Goal: Check status: Check status

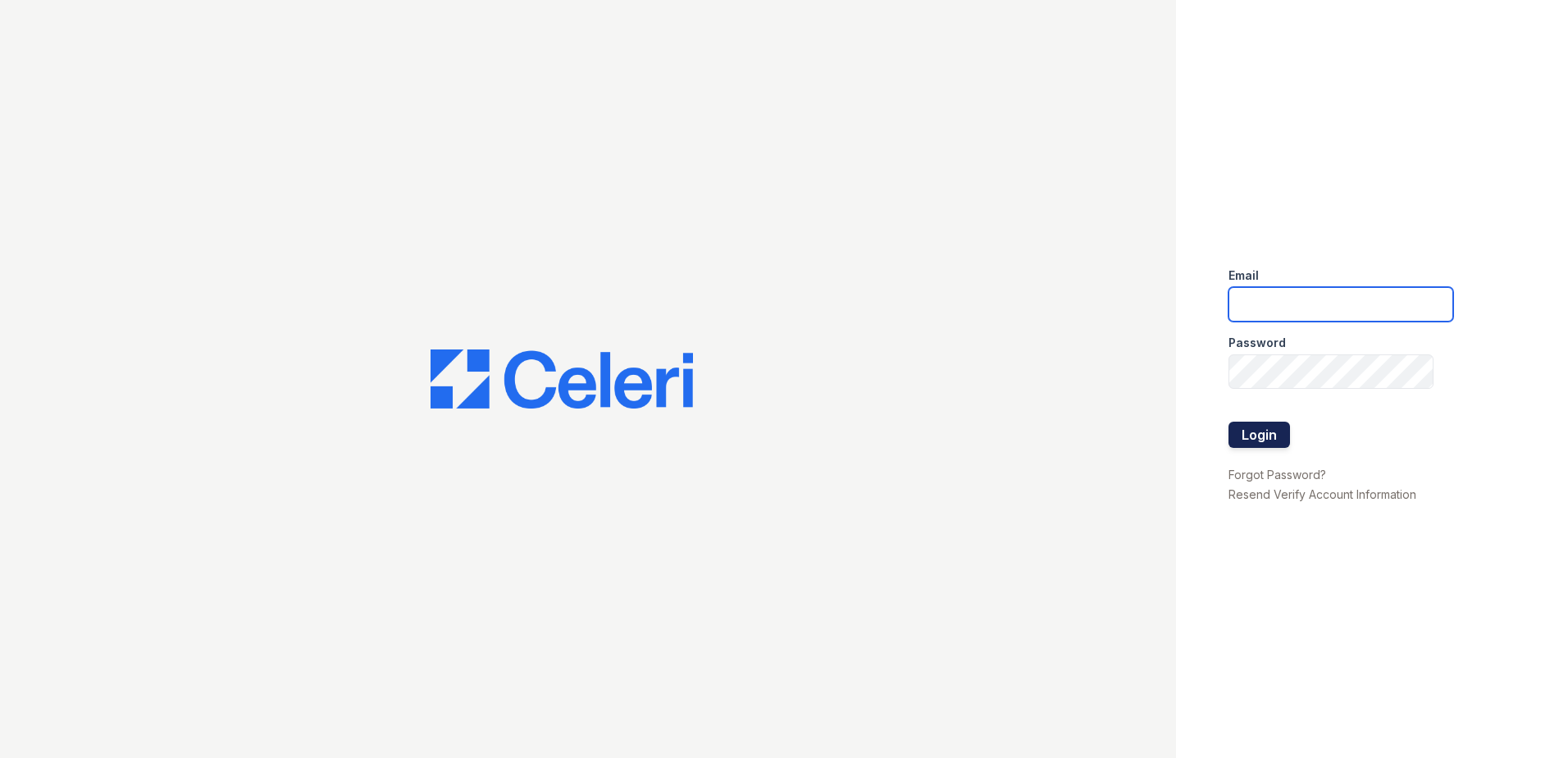
type input "tbain@trinity-pm.com"
click at [1265, 438] on button "Login" at bounding box center [1259, 435] width 62 height 27
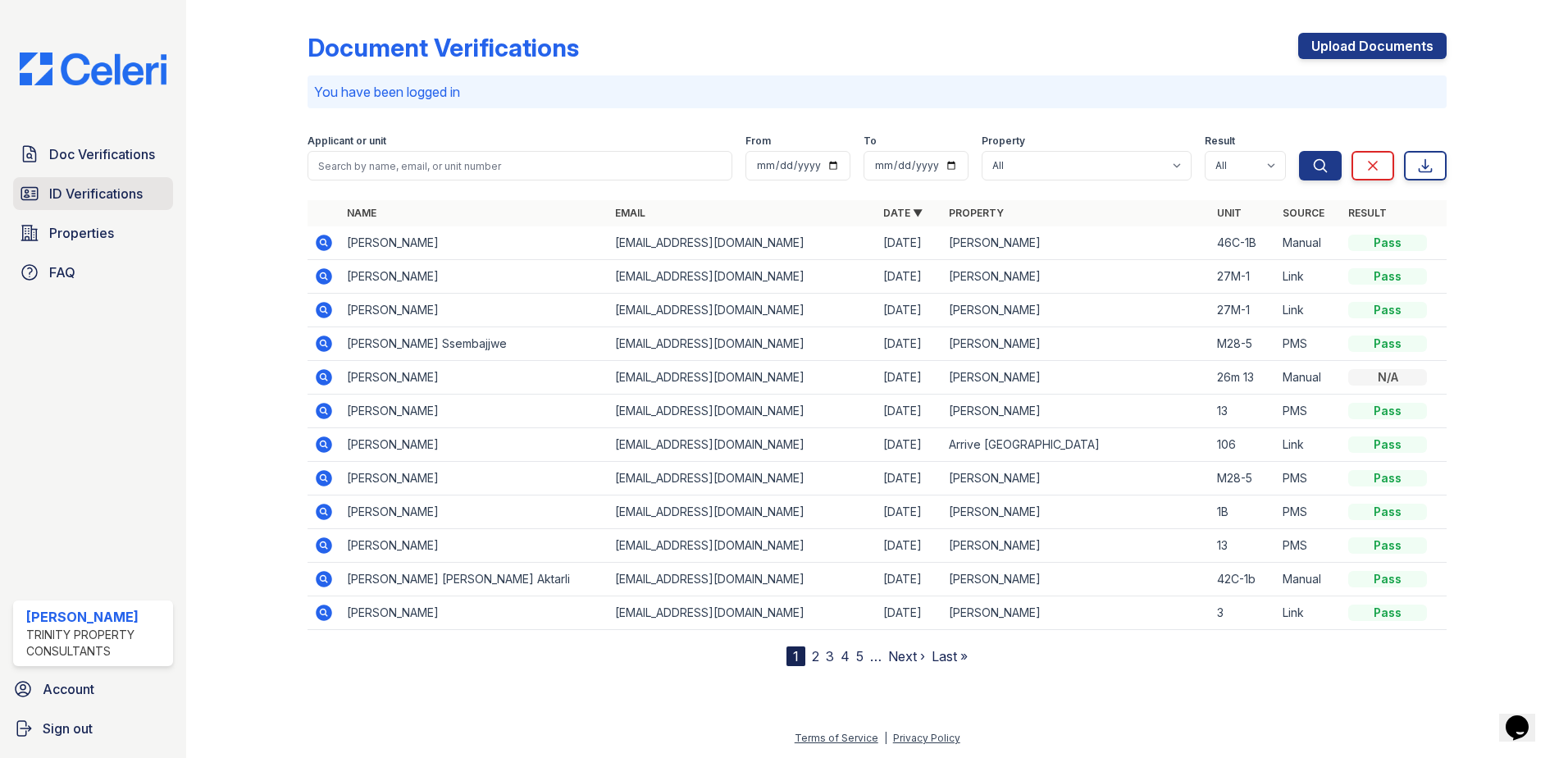
click at [122, 190] on span "ID Verifications" at bounding box center [96, 193] width 94 height 19
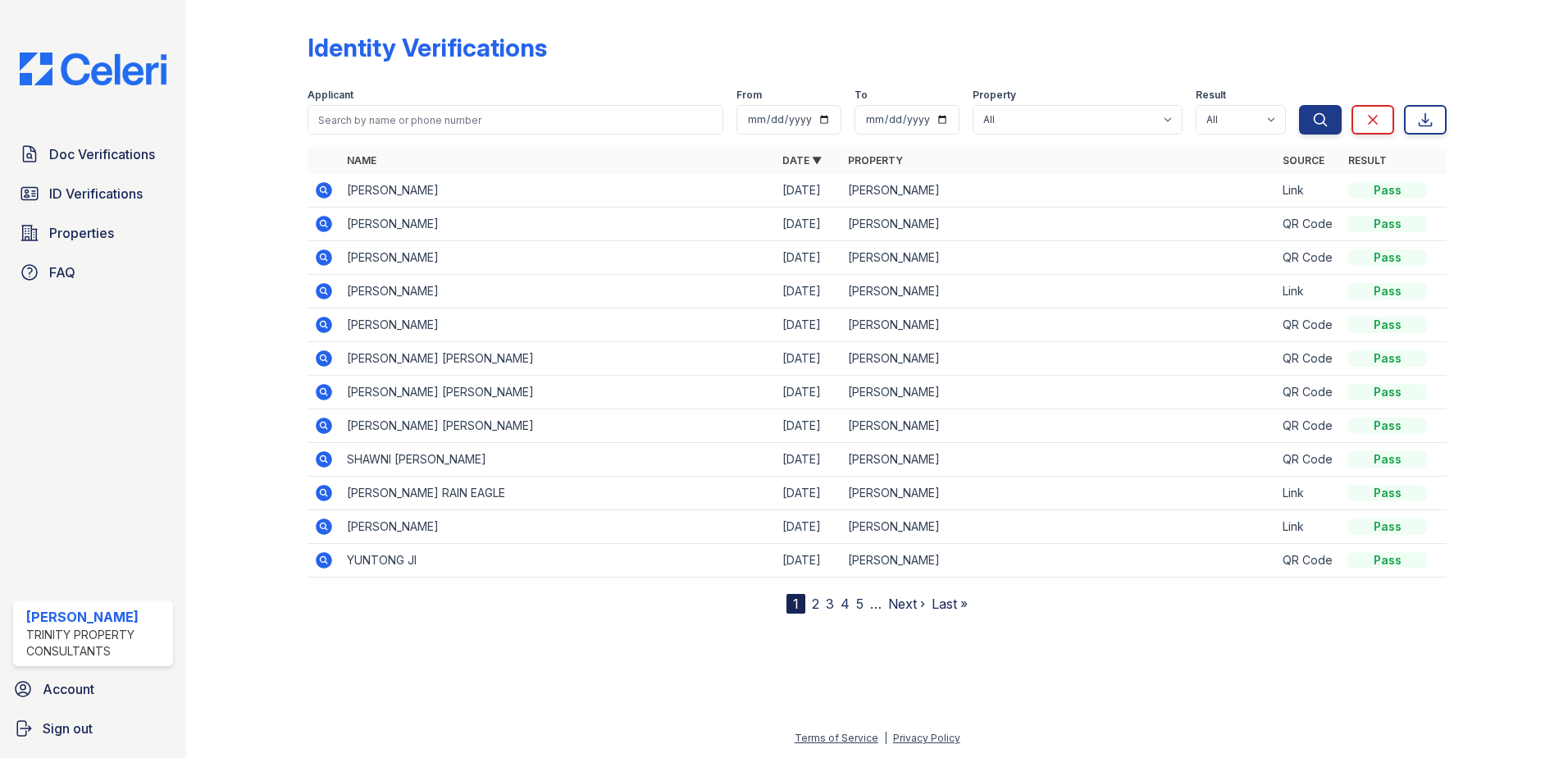
click at [416, 167] on th "Name" at bounding box center [558, 160] width 436 height 27
click at [472, 123] on input "search" at bounding box center [516, 120] width 416 height 29
type input "Ria"
click at [1299, 105] on button "Search" at bounding box center [1320, 120] width 42 height 29
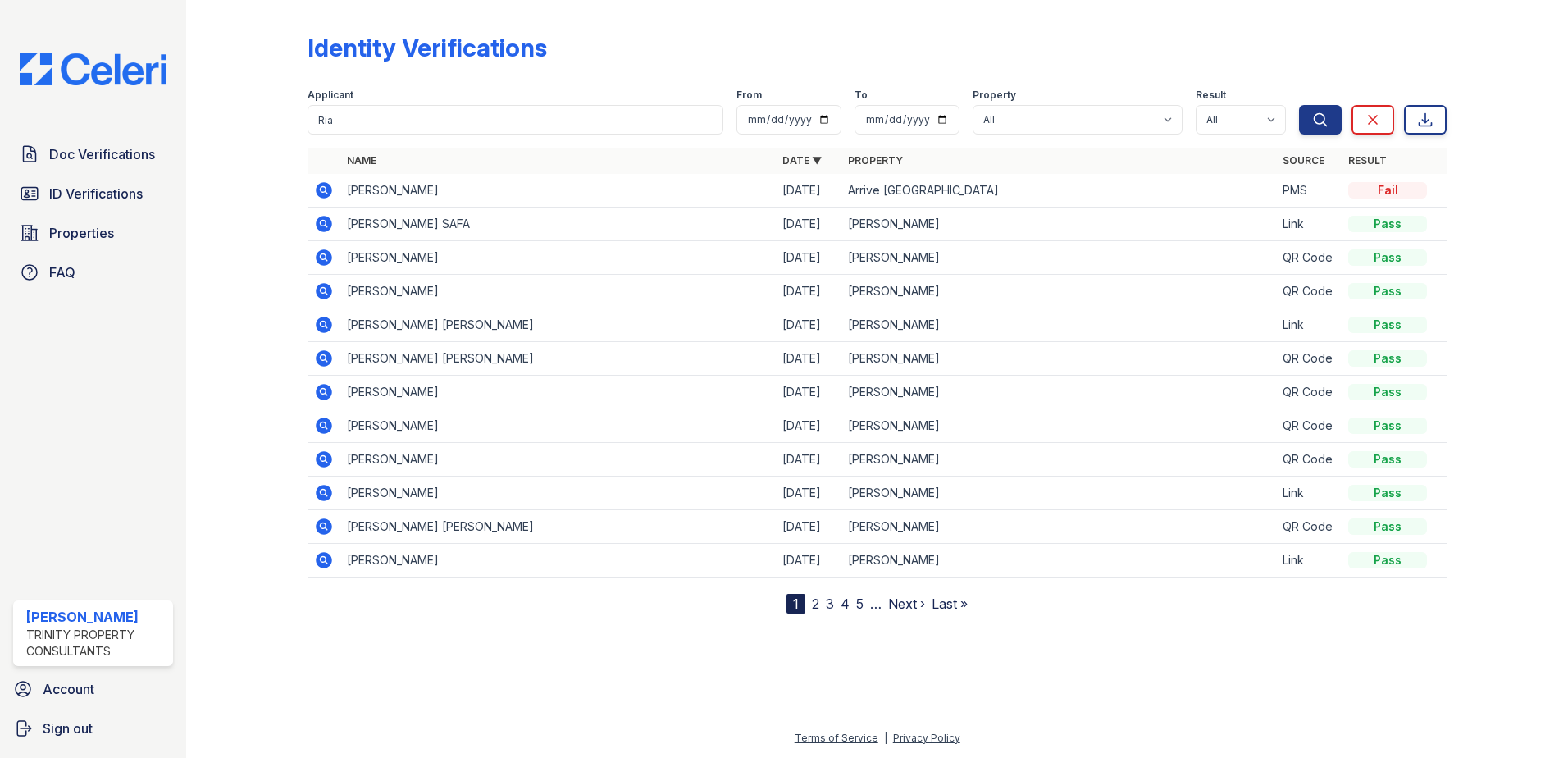
click at [319, 190] on icon at bounding box center [323, 190] width 19 height 19
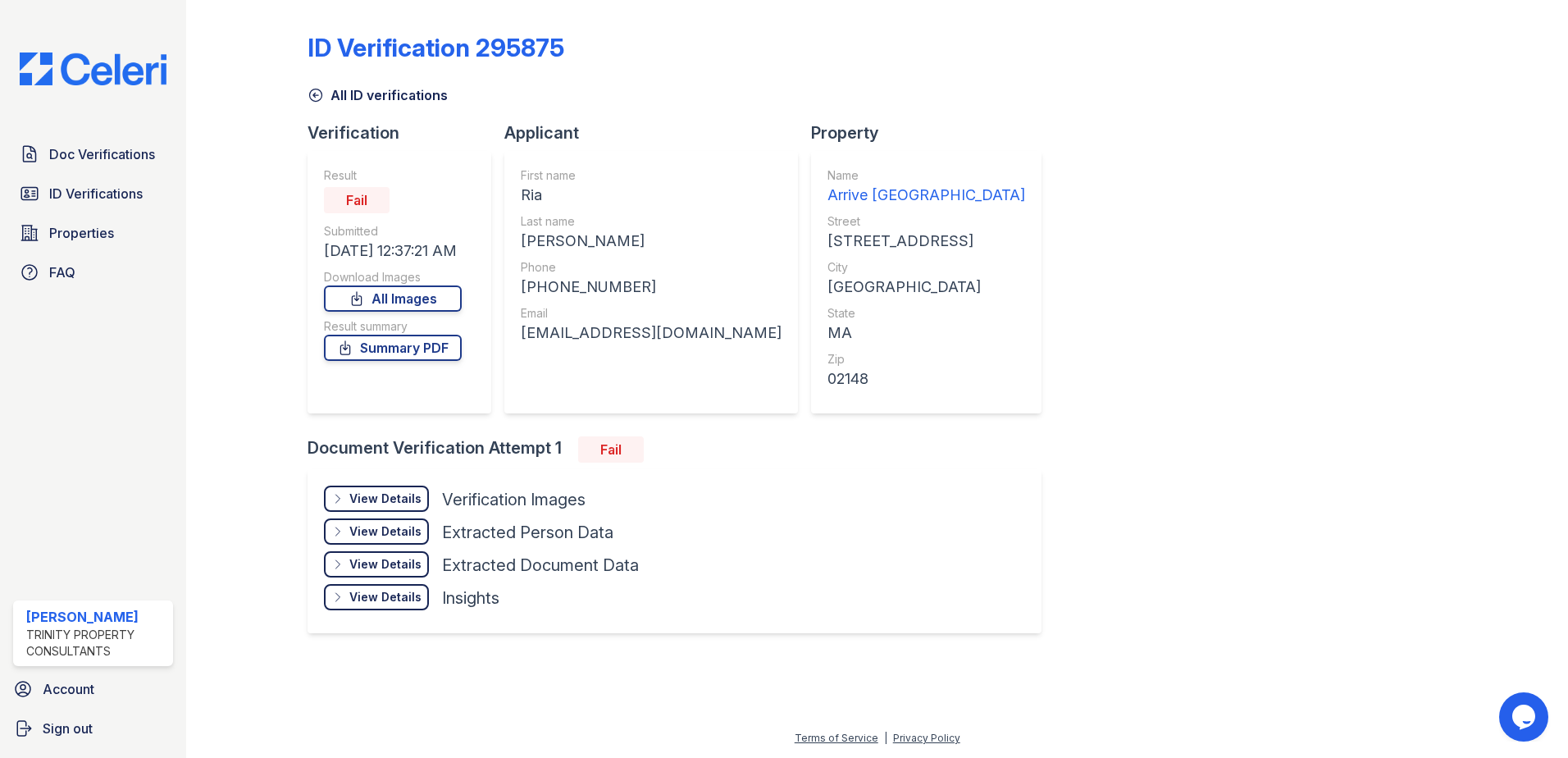
click at [410, 494] on div "View Details" at bounding box center [385, 499] width 72 height 17
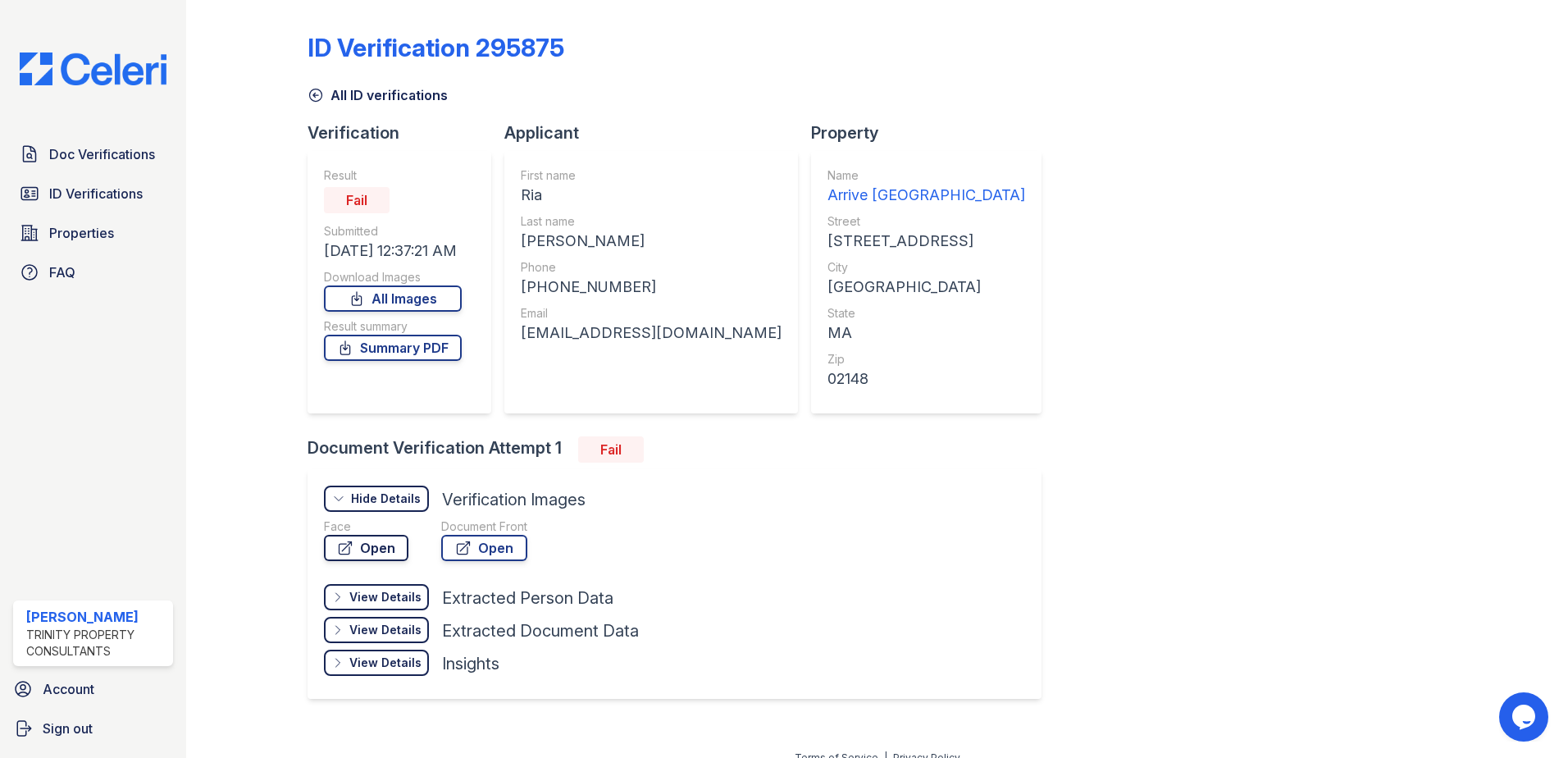
click at [375, 554] on link "Open" at bounding box center [366, 548] width 85 height 27
click at [492, 550] on link "Open" at bounding box center [484, 548] width 87 height 27
click at [97, 163] on span "Doc Verifications" at bounding box center [101, 154] width 106 height 19
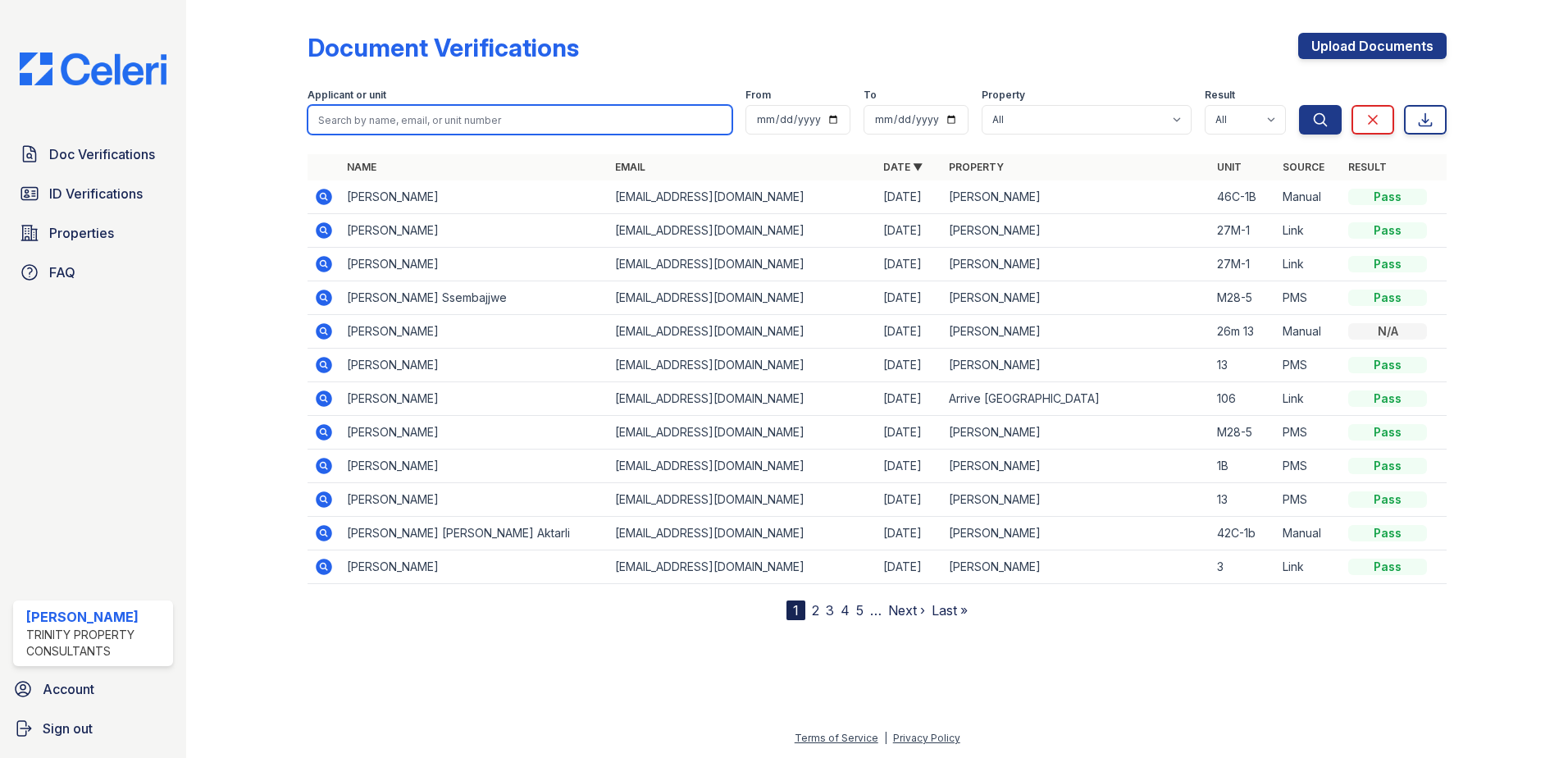
click at [409, 124] on input "search" at bounding box center [519, 120] width 424 height 29
type input "ria"
click at [1299, 105] on button "Search" at bounding box center [1320, 120] width 42 height 29
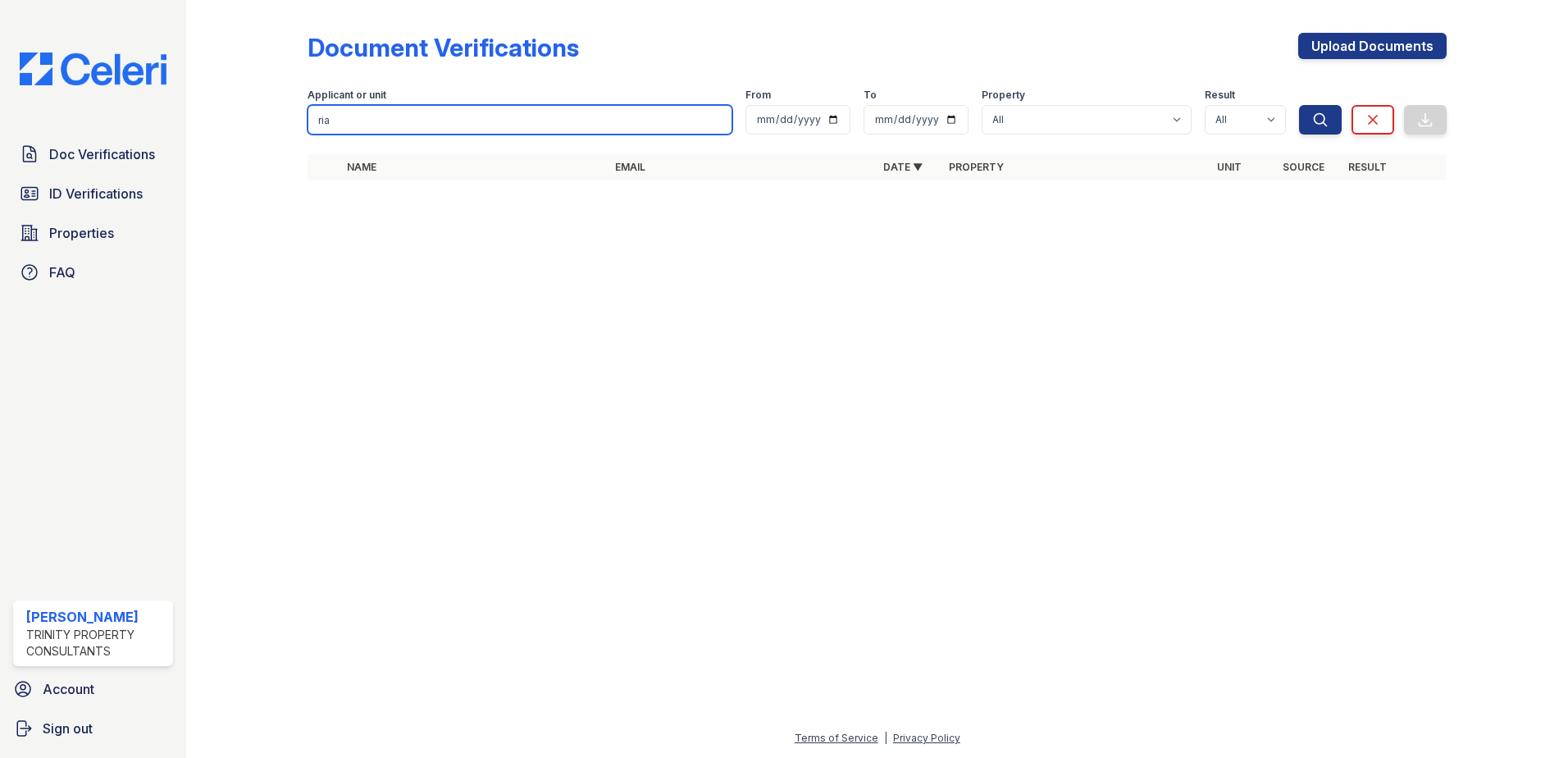
click at [404, 132] on input "ria" at bounding box center [519, 120] width 424 height 29
click at [394, 118] on input "ria" at bounding box center [519, 120] width 424 height 29
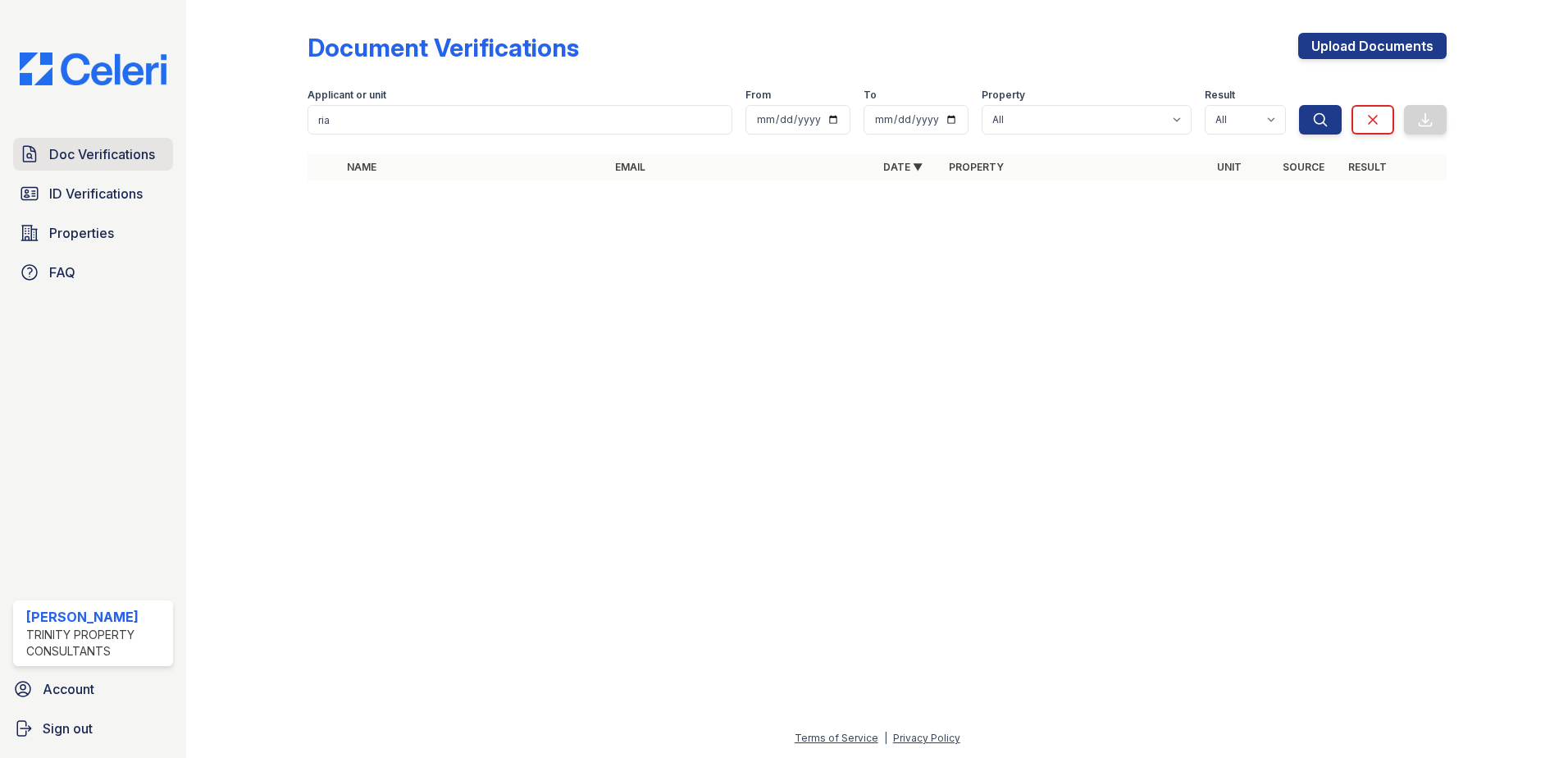
click at [85, 161] on span "Doc Verifications" at bounding box center [101, 154] width 106 height 19
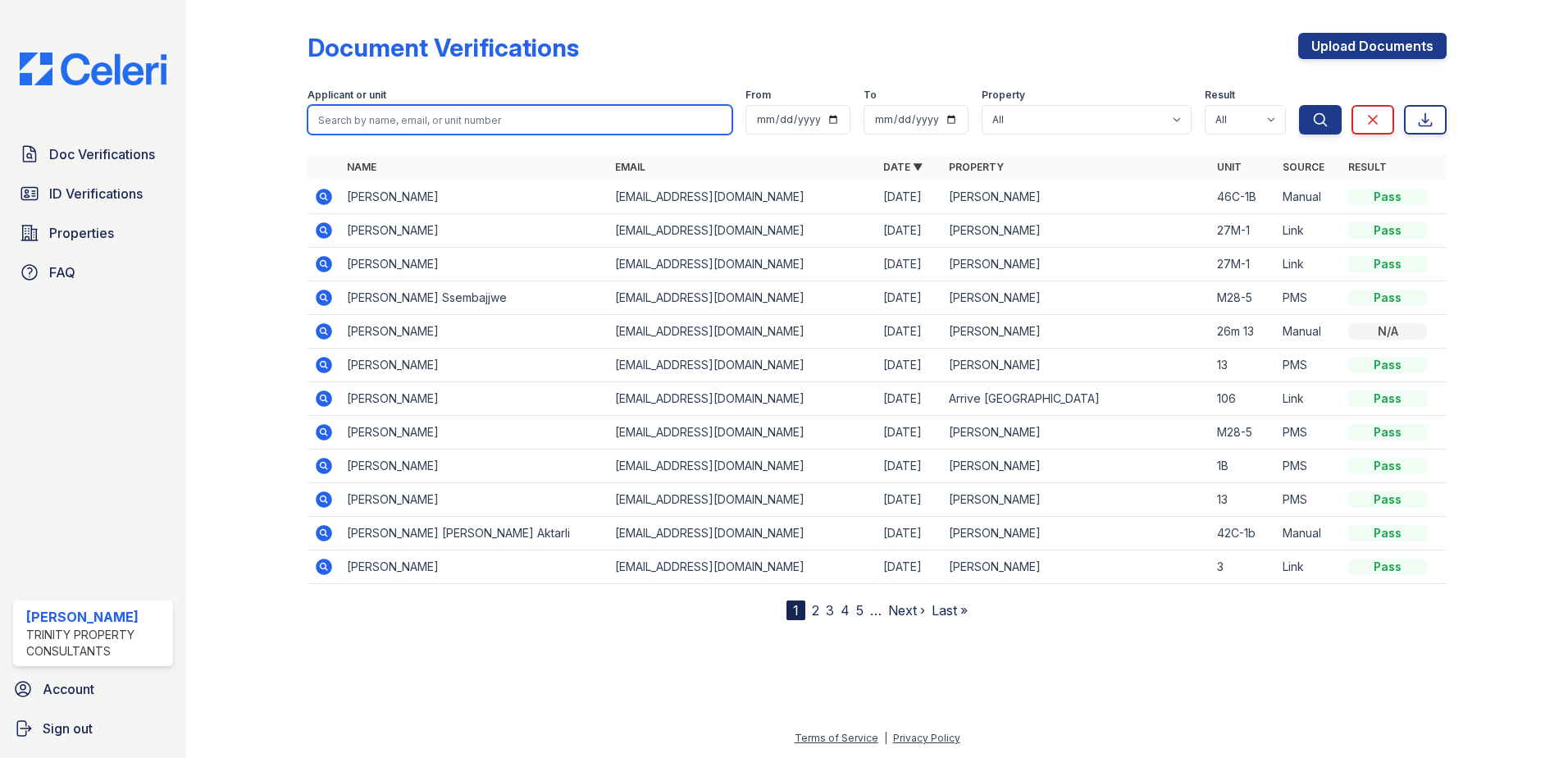
click at [413, 111] on input "search" at bounding box center [519, 120] width 424 height 29
type input "Ria"
click at [1299, 105] on button "Search" at bounding box center [1320, 120] width 42 height 29
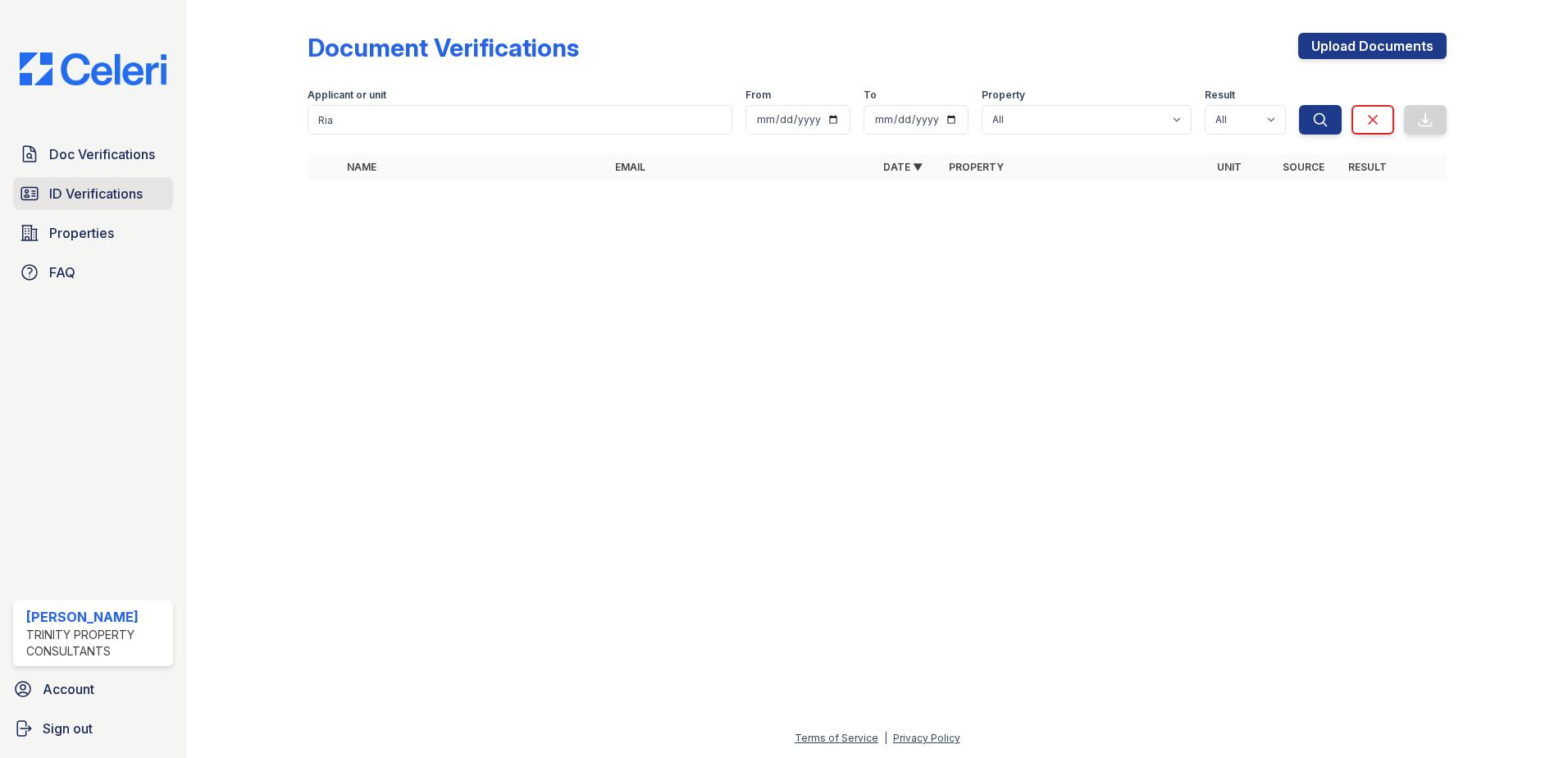
click at [79, 199] on span "ID Verifications" at bounding box center [96, 193] width 94 height 19
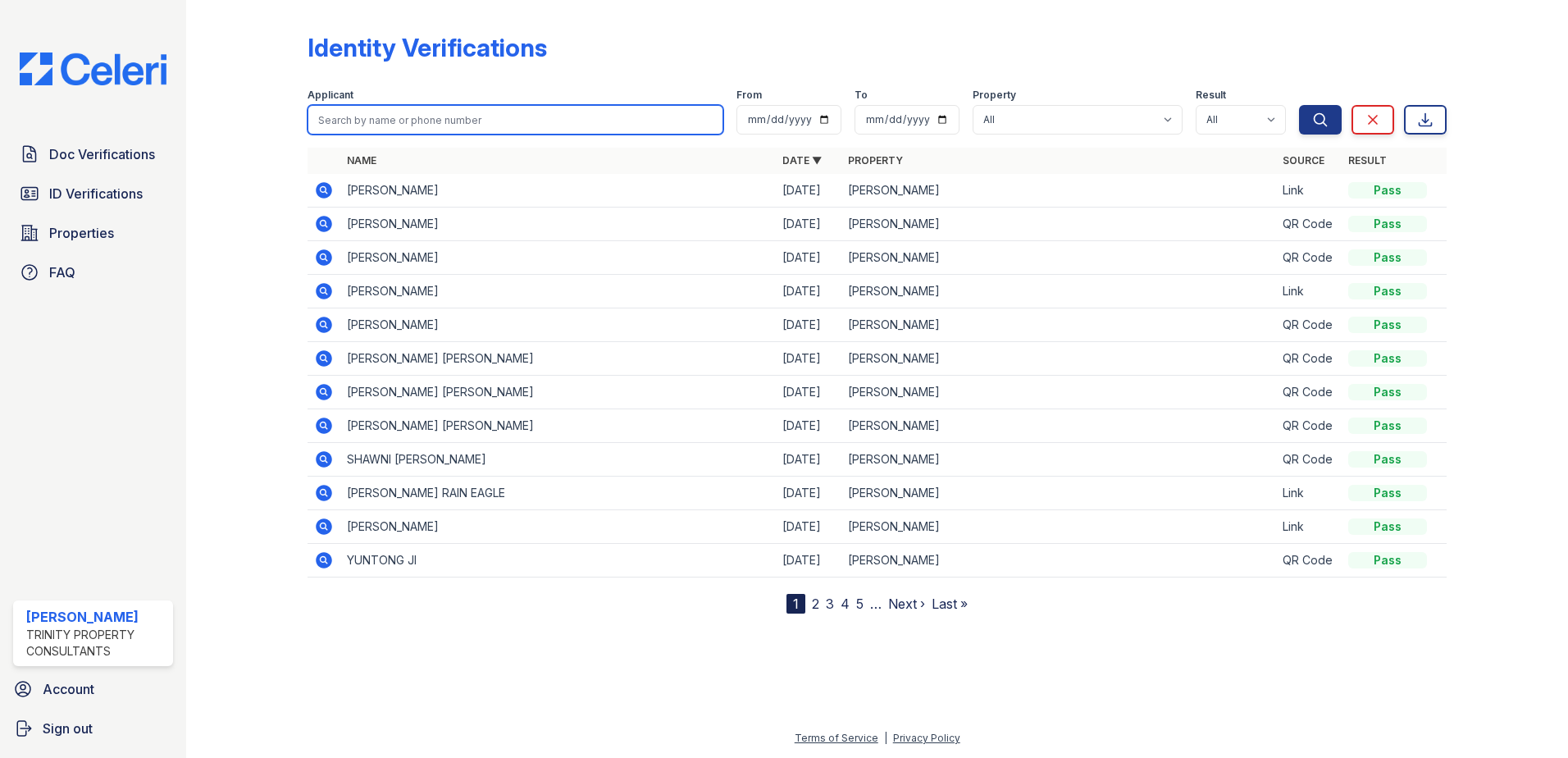
click at [421, 122] on input "search" at bounding box center [516, 120] width 416 height 29
type input "Ria"
click at [1299, 105] on button "Search" at bounding box center [1320, 120] width 42 height 29
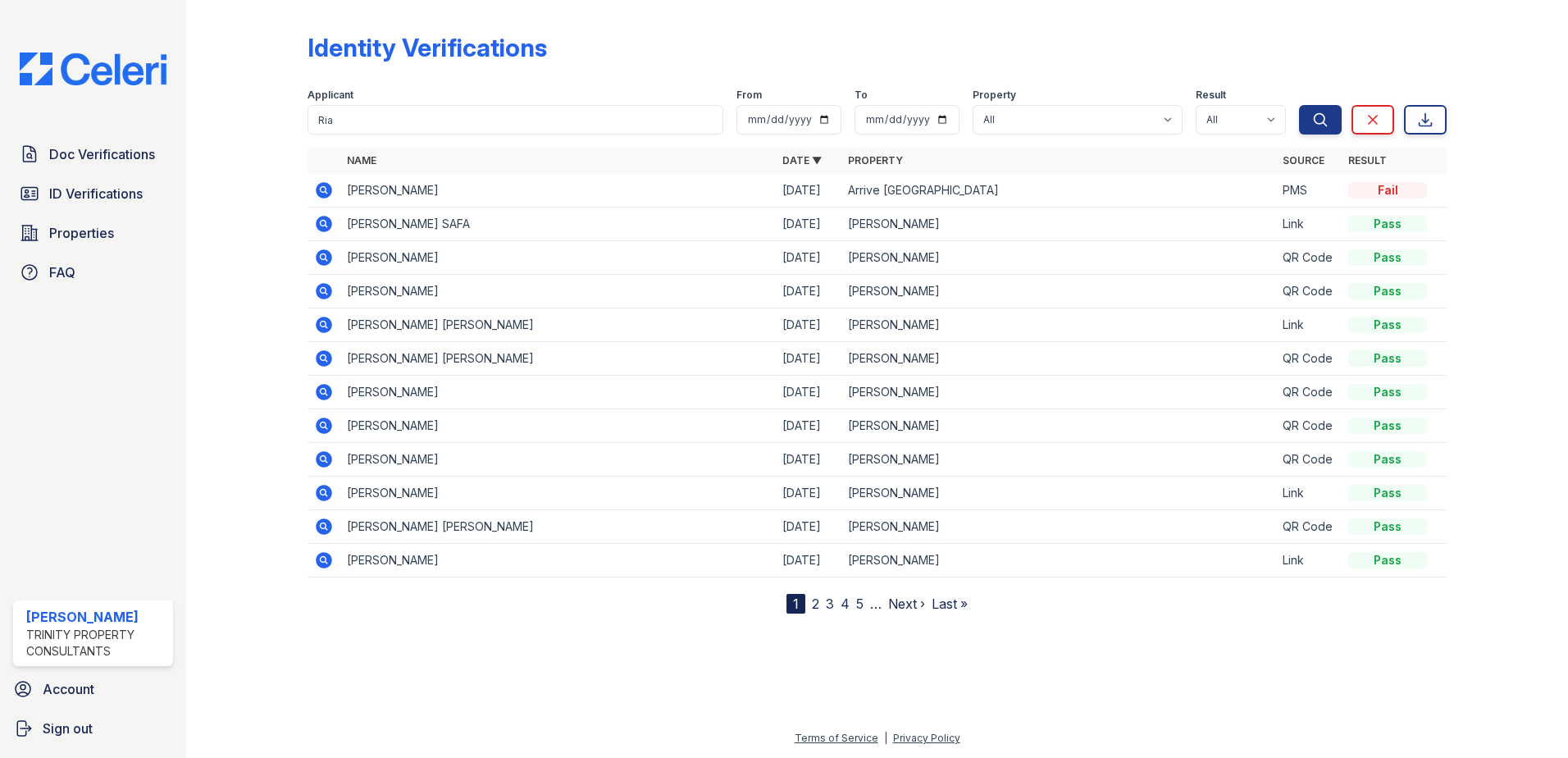
click at [319, 197] on icon at bounding box center [323, 190] width 19 height 19
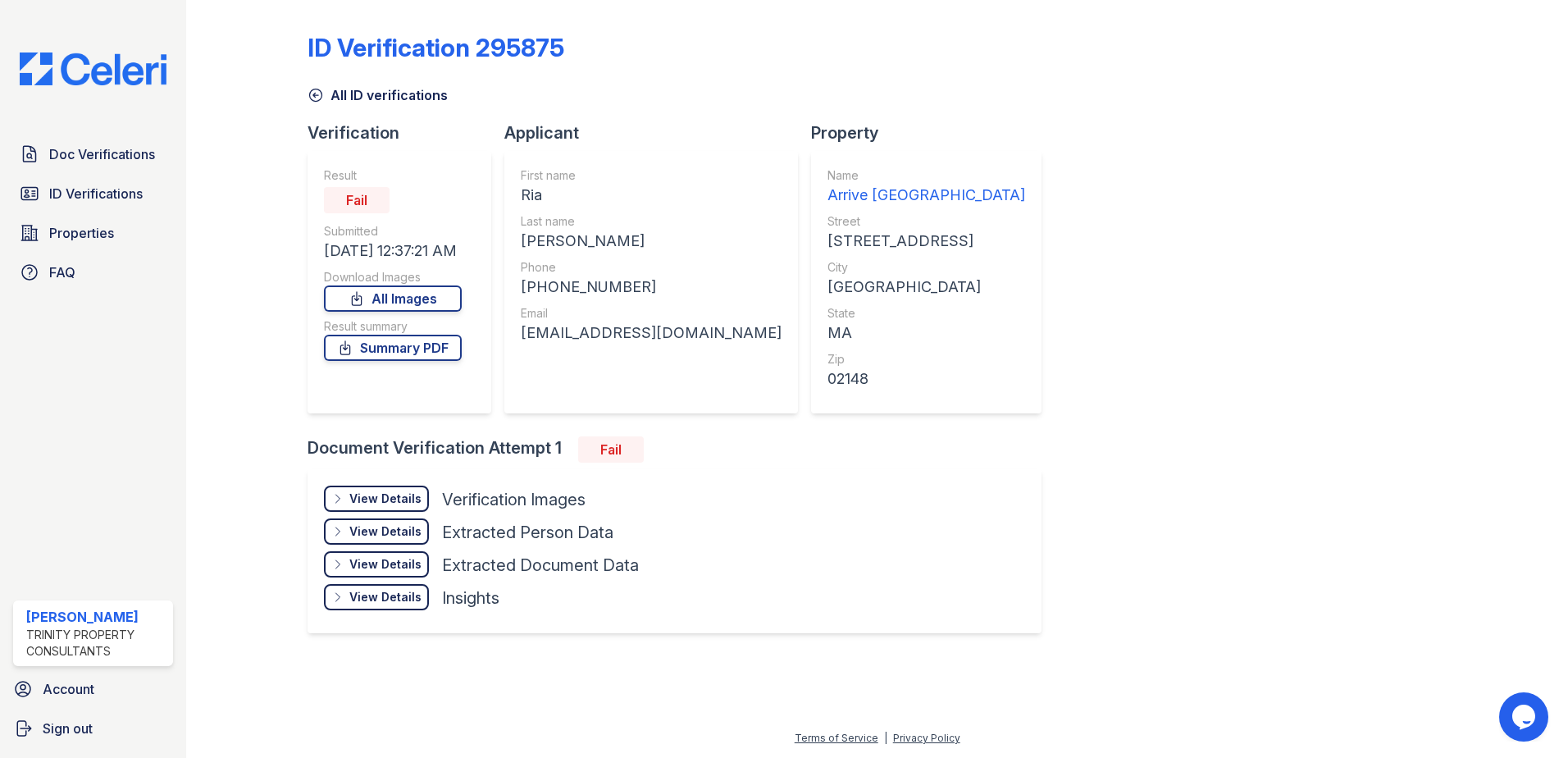
click at [391, 499] on div "View Details" at bounding box center [385, 499] width 72 height 17
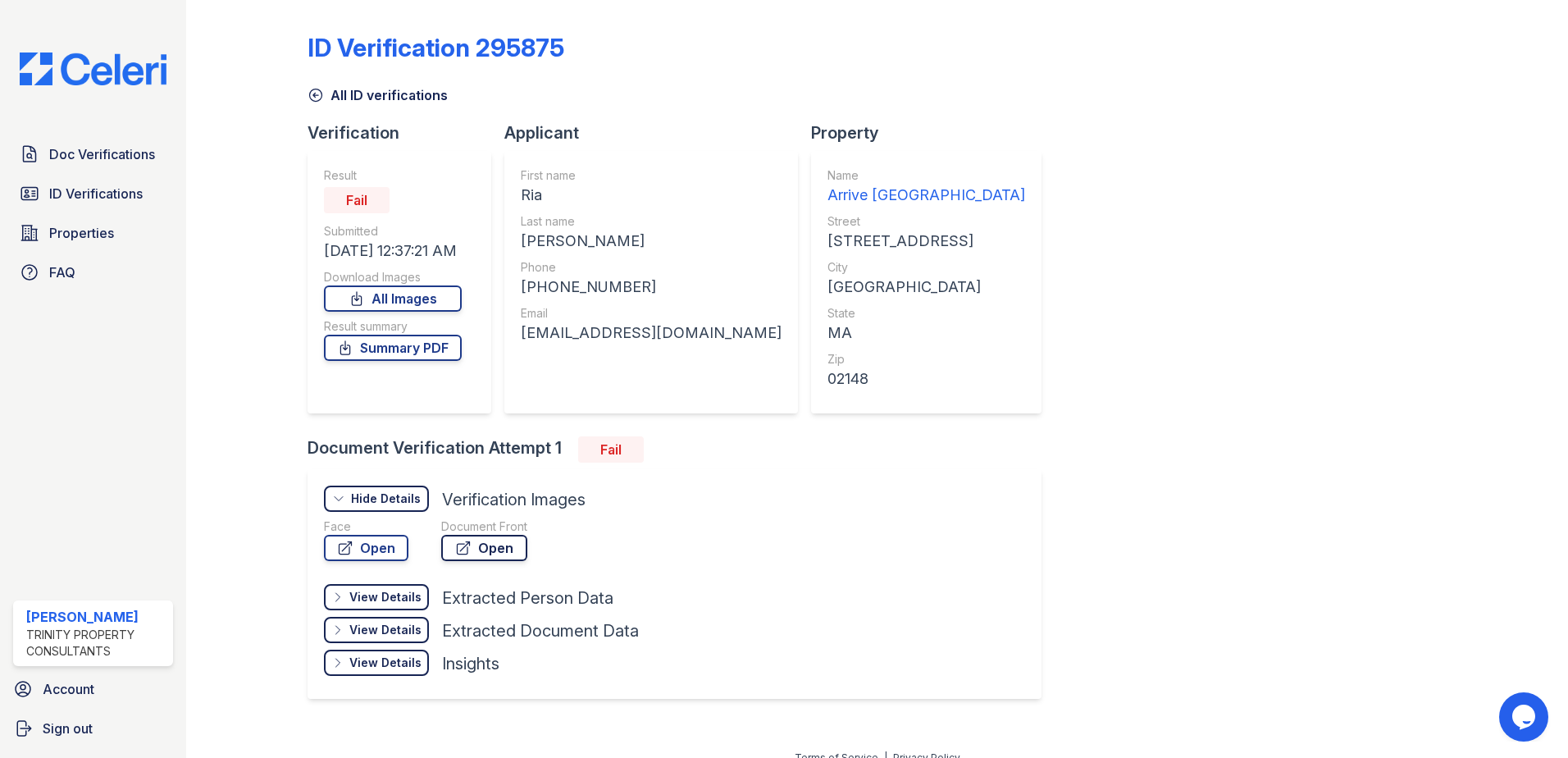
click at [476, 545] on link "Open" at bounding box center [484, 548] width 87 height 27
drag, startPoint x: 64, startPoint y: 183, endPoint x: 75, endPoint y: 183, distance: 11.0
click at [64, 183] on link "ID Verifications" at bounding box center [93, 193] width 160 height 33
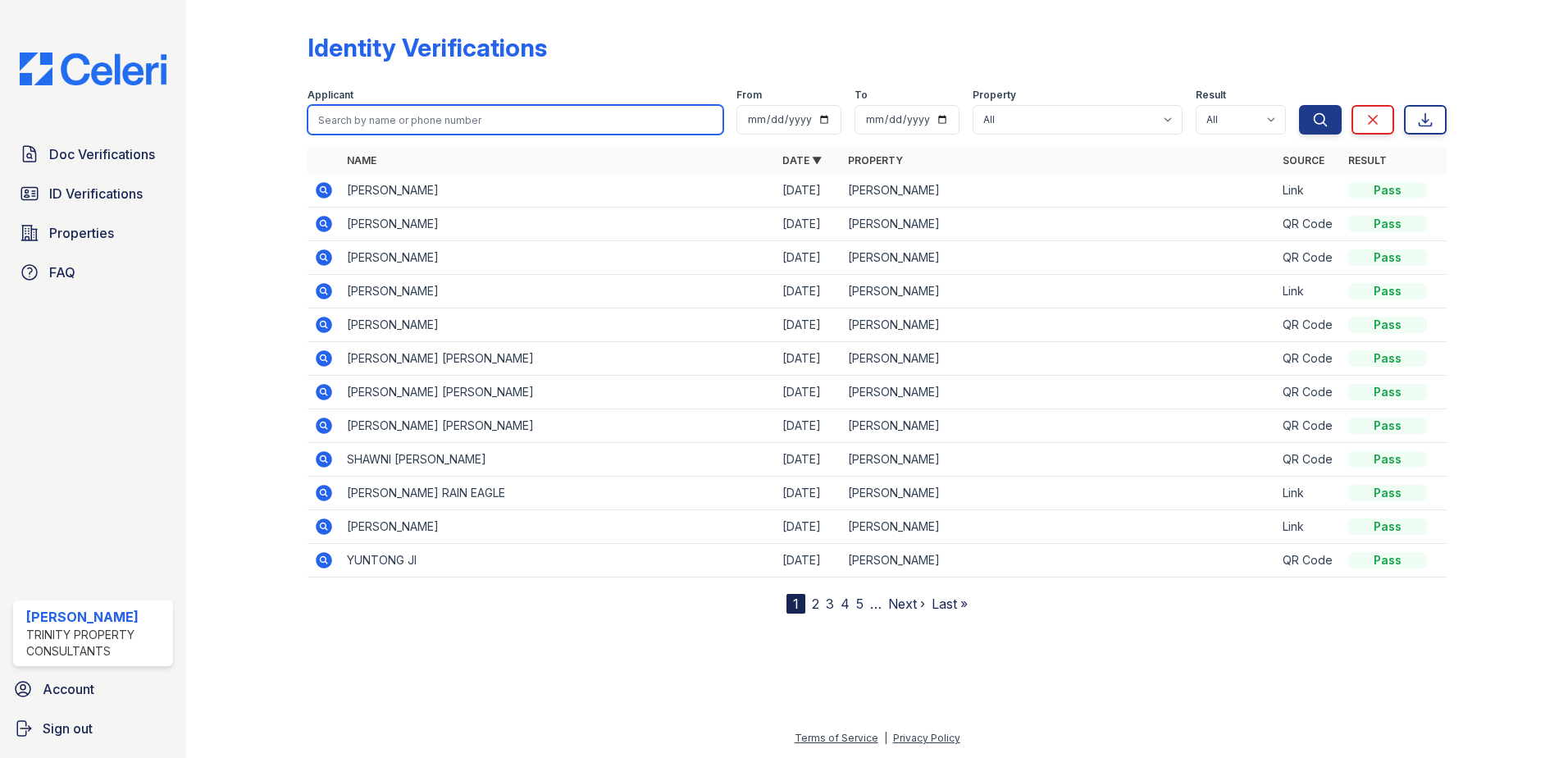
click at [416, 116] on input "search" at bounding box center [516, 120] width 416 height 29
type input "[PERSON_NAME]"
click at [1299, 105] on button "Search" at bounding box center [1320, 120] width 42 height 29
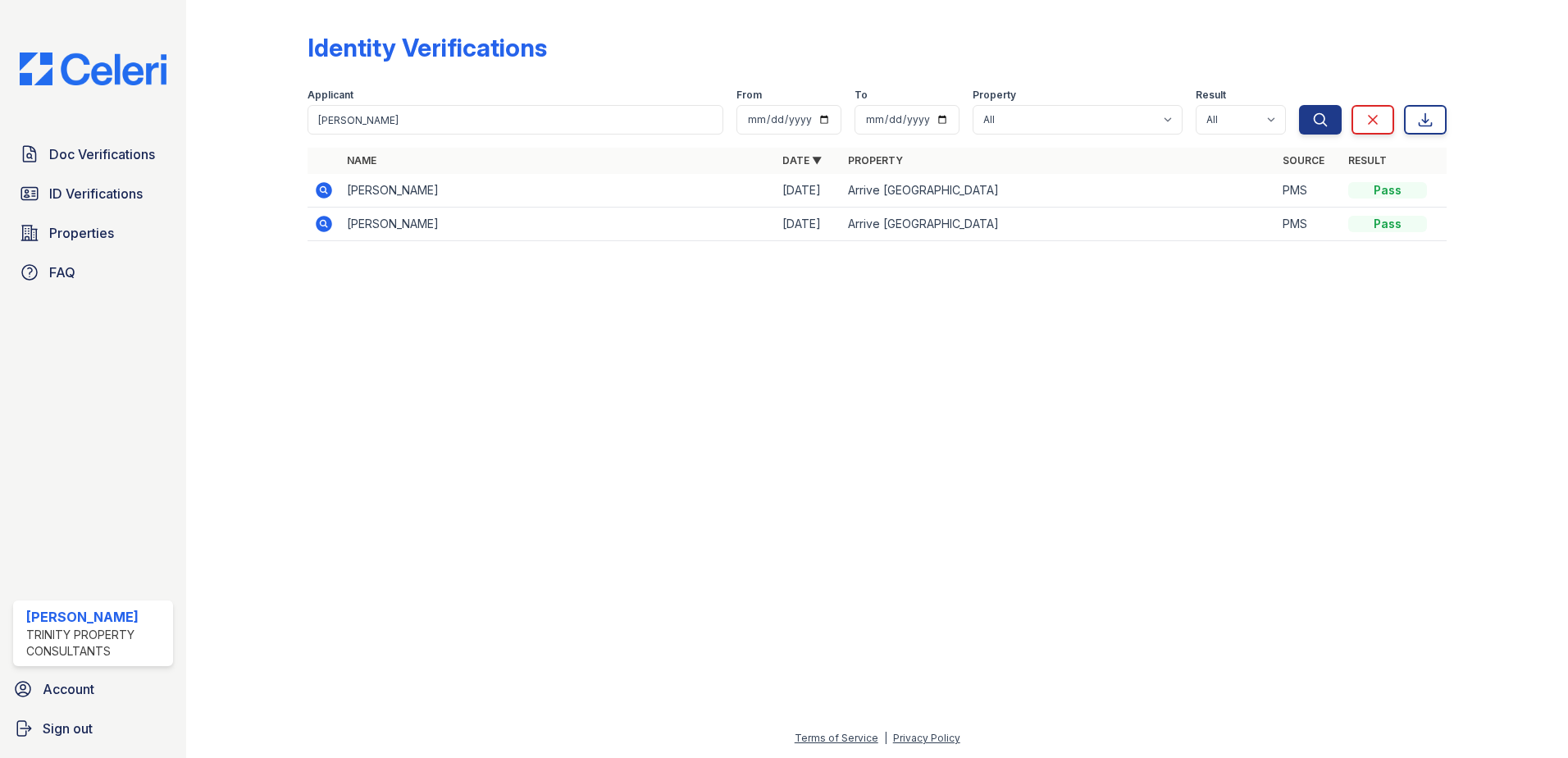
click at [328, 187] on icon at bounding box center [324, 191] width 17 height 17
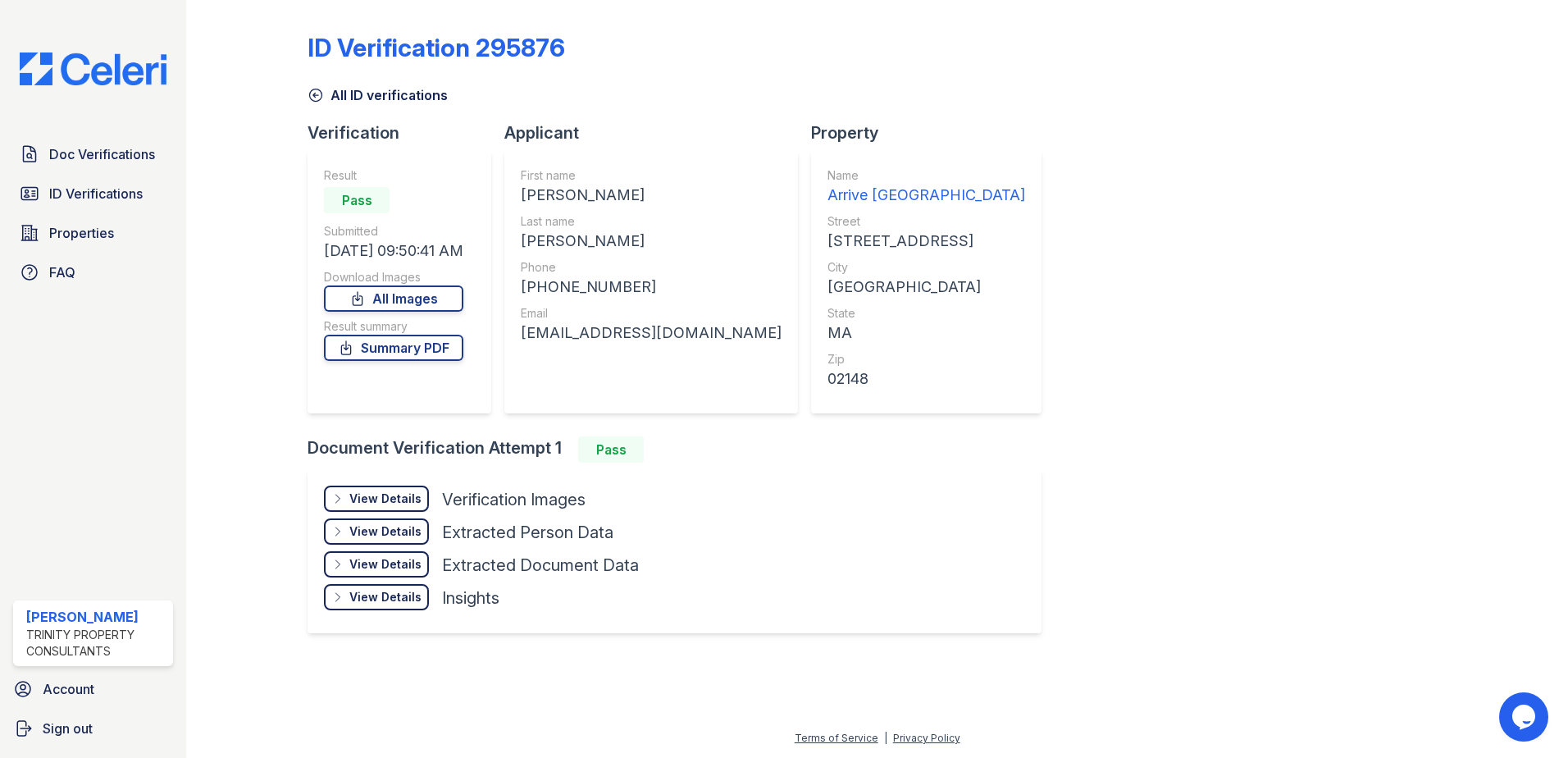
click at [392, 494] on div "View Details" at bounding box center [385, 499] width 72 height 17
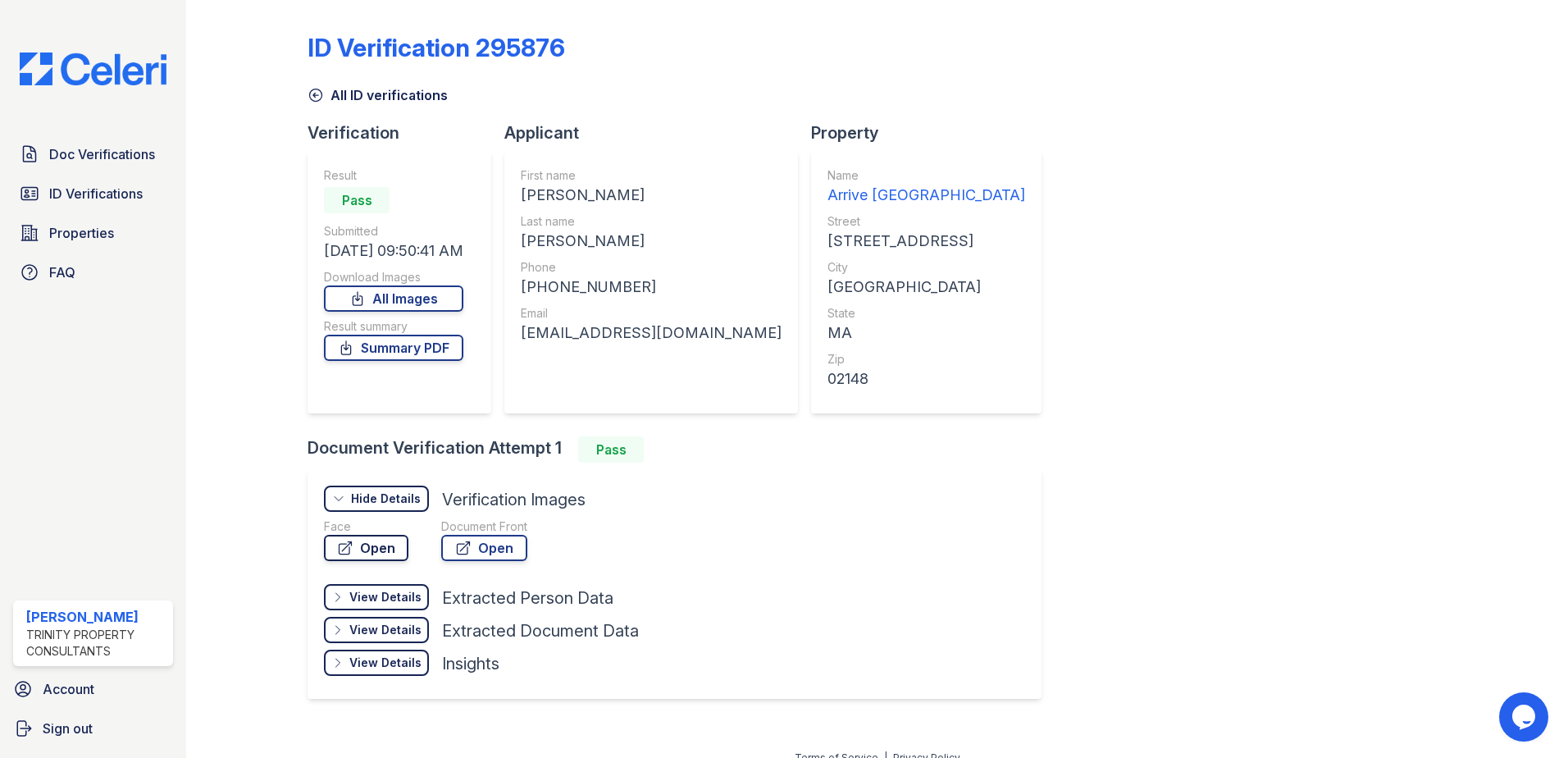
click at [328, 546] on link "Open" at bounding box center [366, 548] width 85 height 27
click at [488, 545] on link "Open" at bounding box center [484, 548] width 87 height 27
click at [87, 146] on span "Doc Verifications" at bounding box center [101, 154] width 106 height 19
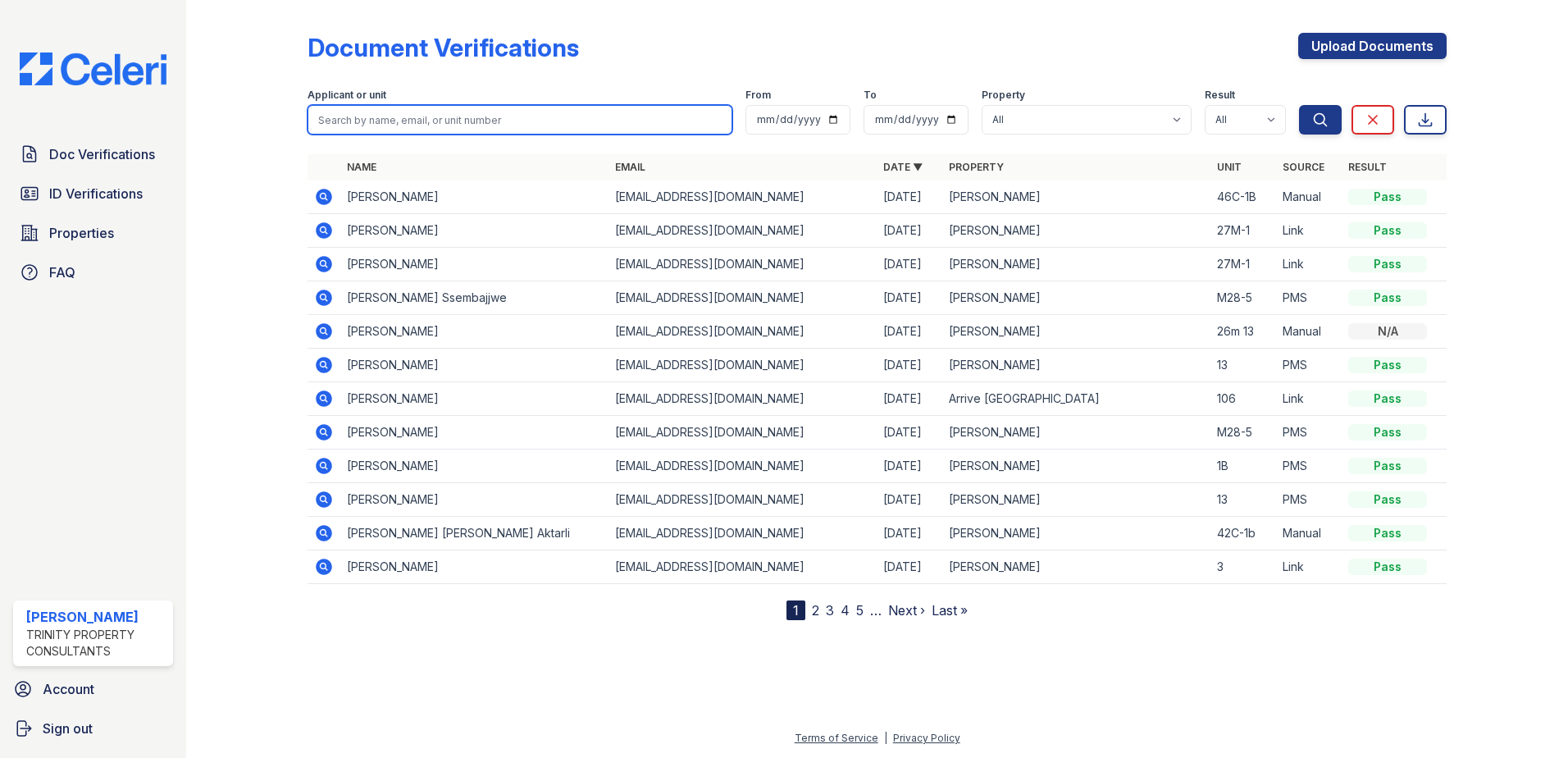
click at [446, 111] on input "search" at bounding box center [519, 120] width 424 height 29
type input "[PERSON_NAME]"
click at [1299, 105] on button "Search" at bounding box center [1320, 120] width 42 height 29
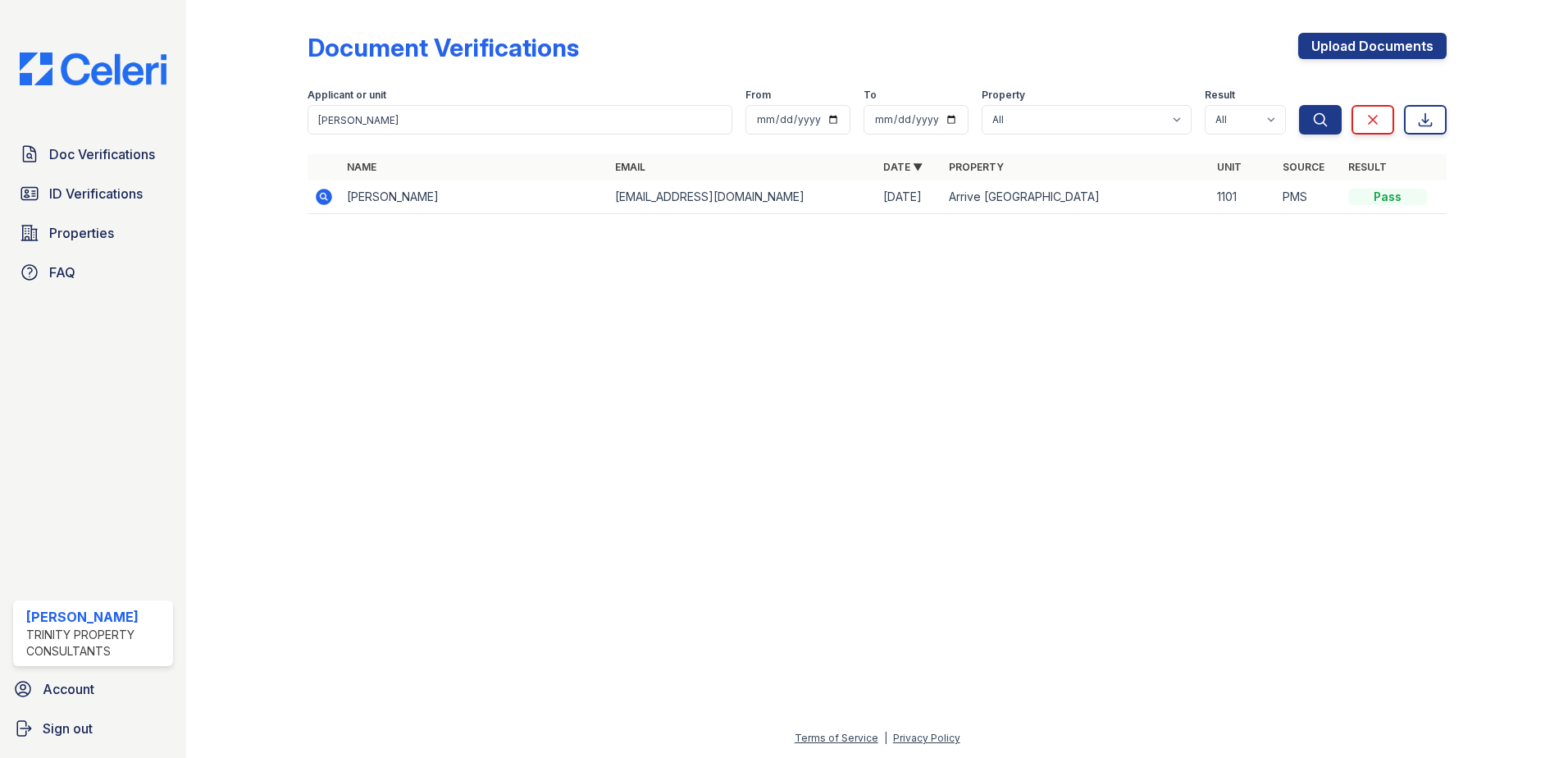
click at [322, 199] on icon at bounding box center [323, 196] width 19 height 19
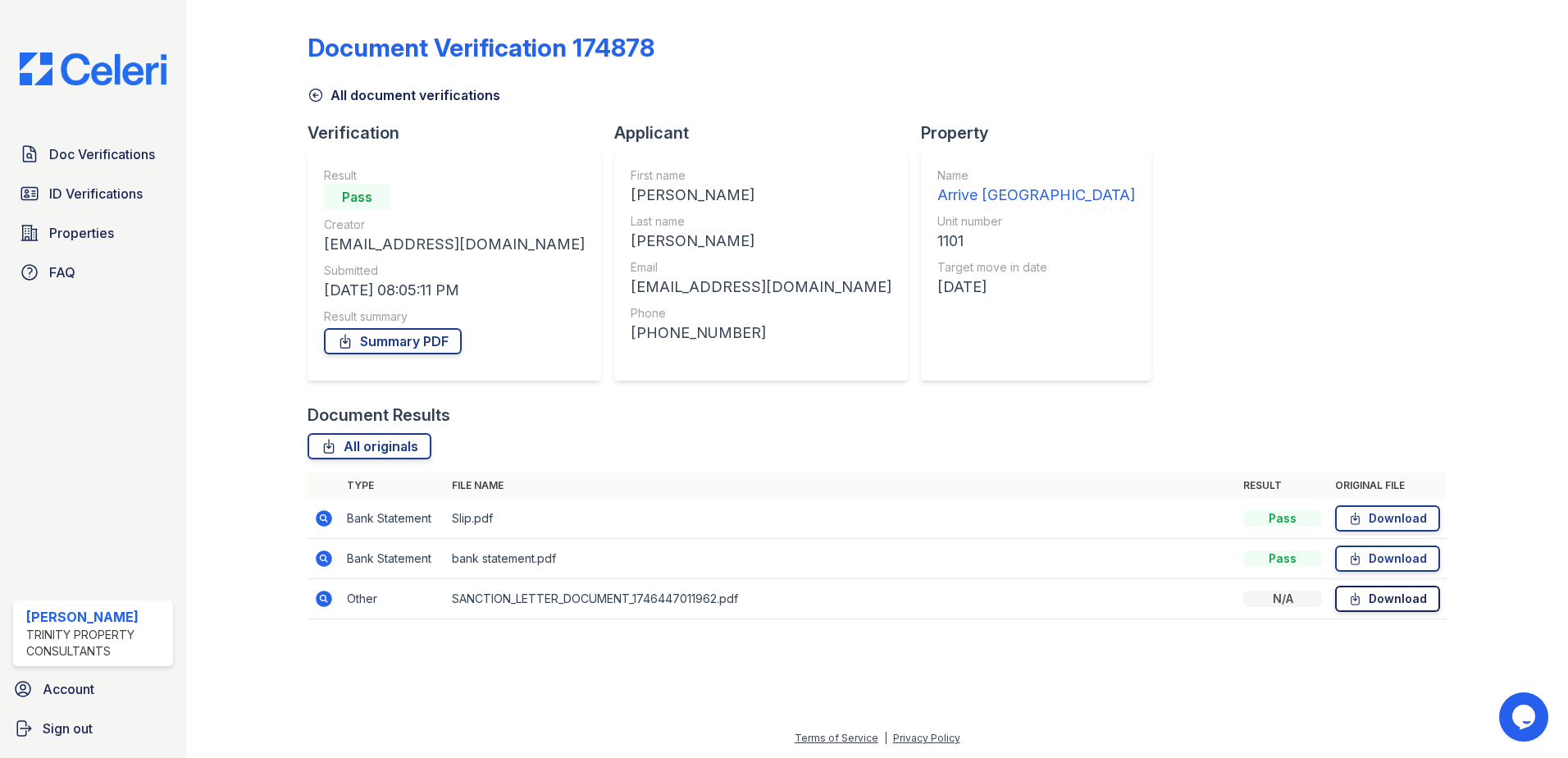
click at [1397, 603] on link "Download" at bounding box center [1388, 599] width 105 height 27
click at [1411, 553] on link "Download" at bounding box center [1388, 558] width 105 height 27
